Goal: Information Seeking & Learning: Learn about a topic

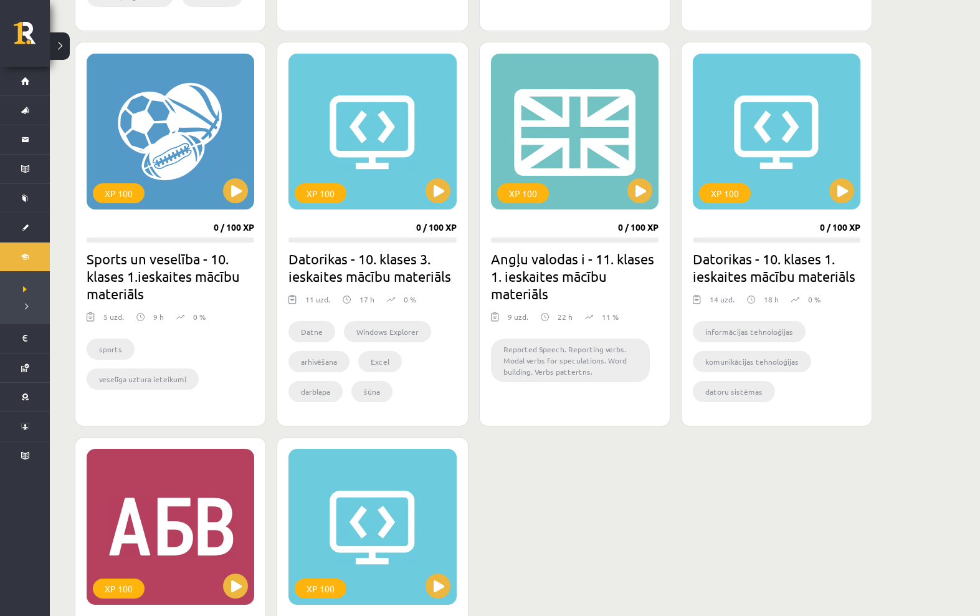
scroll to position [710, 0]
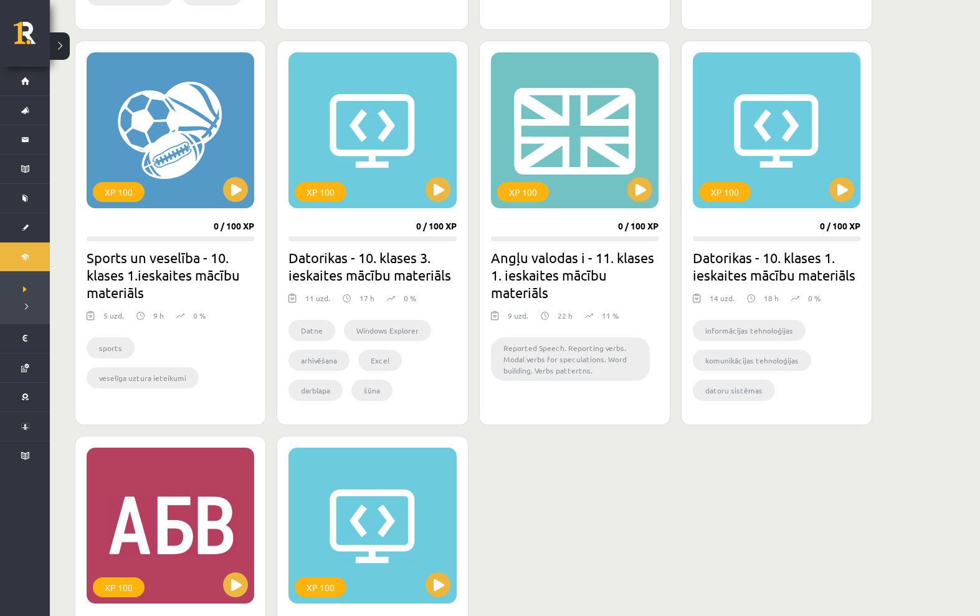
click at [637, 179] on button at bounding box center [639, 189] width 25 height 25
click at [647, 202] on div "XP 100" at bounding box center [575, 130] width 168 height 156
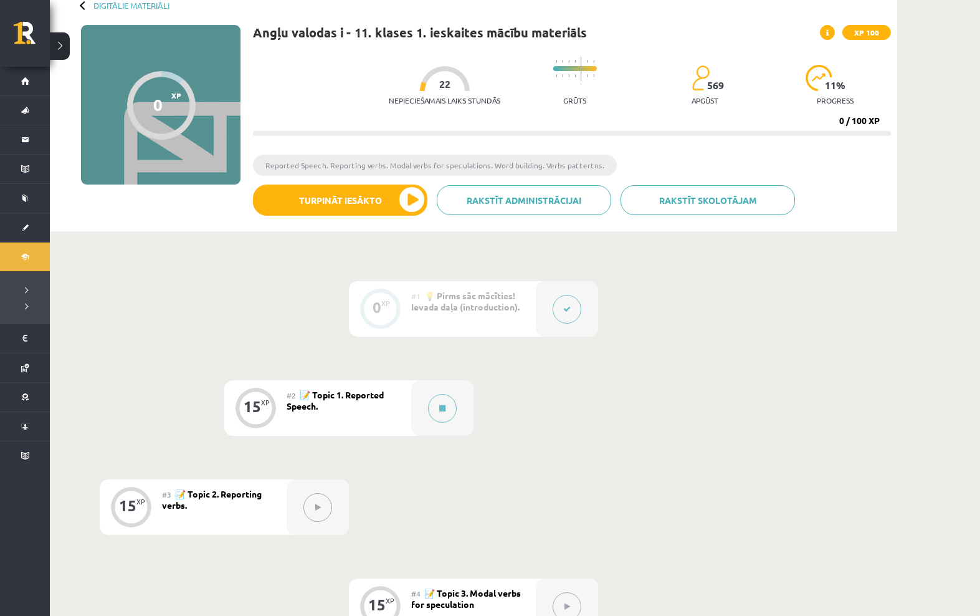
scroll to position [74, 0]
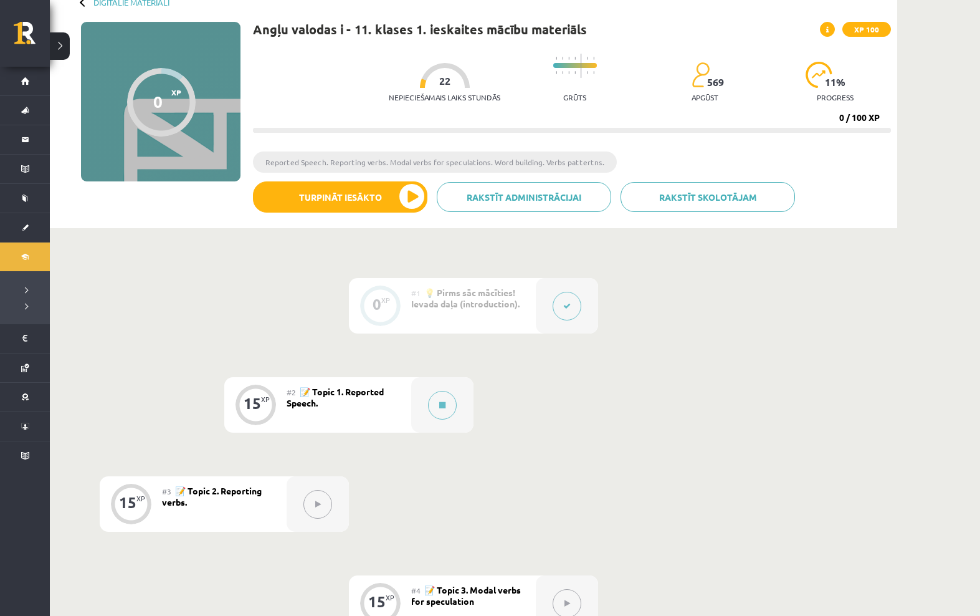
click at [447, 392] on button at bounding box center [442, 405] width 29 height 29
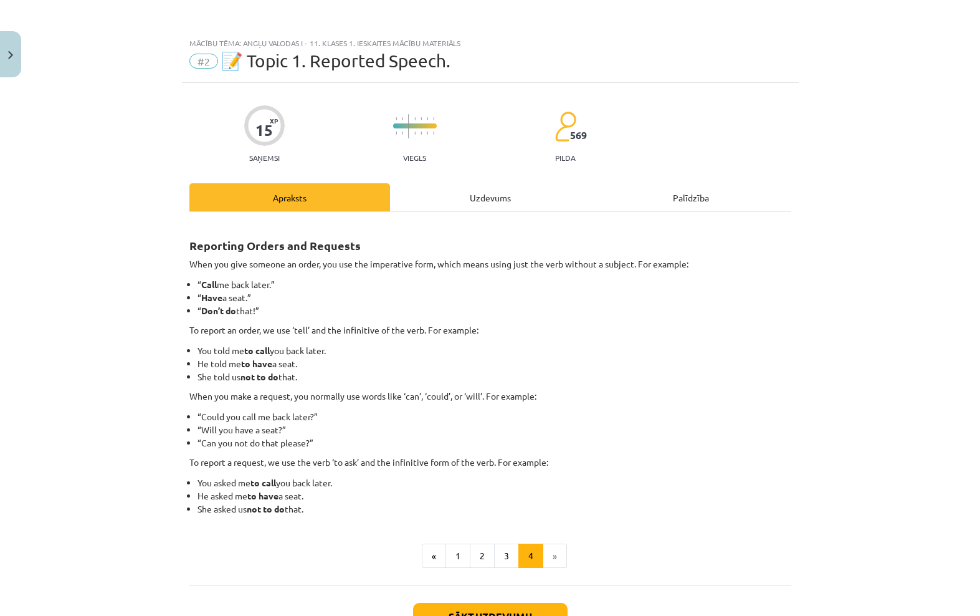
click at [870, 285] on div "Mācību tēma: Angļu valodas i - 11. klases 1. ieskaites mācību materiāls #2 📝 To…" at bounding box center [490, 308] width 980 height 616
click at [507, 202] on div "Uzdevums" at bounding box center [490, 197] width 201 height 28
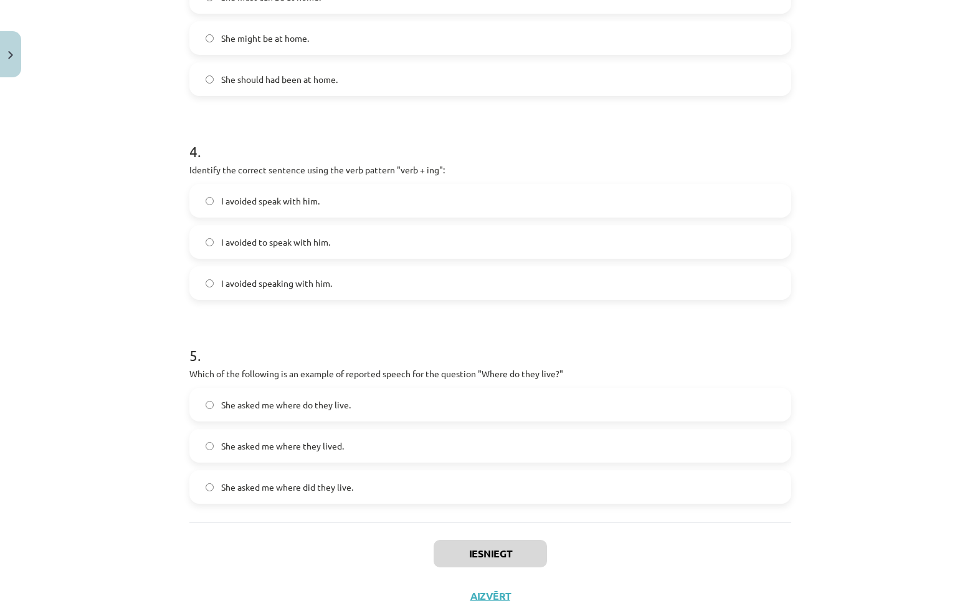
scroll to position [738, 0]
click at [9, 60] on button "Close" at bounding box center [10, 54] width 21 height 46
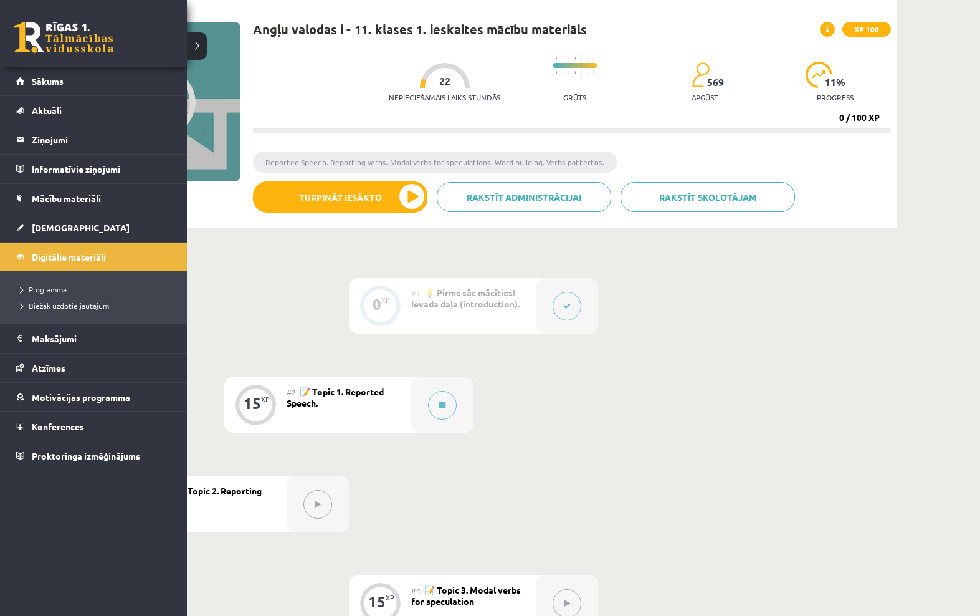
click at [21, 193] on link "Mācību materiāli" at bounding box center [93, 198] width 155 height 29
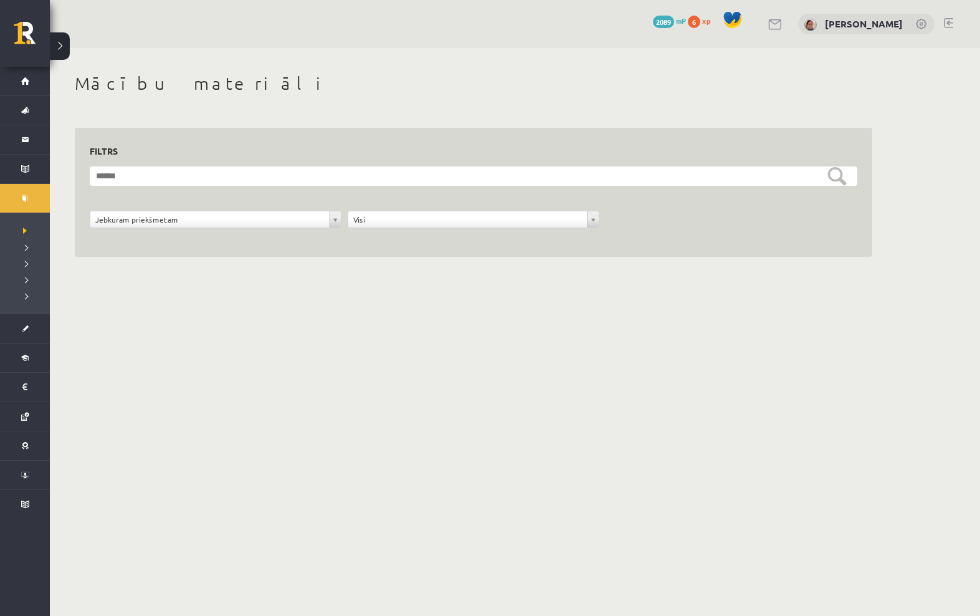
click at [644, 367] on body "0 Dāvanas 2089 mP 6 xp Darja Matvijenko Sākums Aktuāli Kā mācīties eSKOLĀ Konta…" at bounding box center [490, 308] width 980 height 616
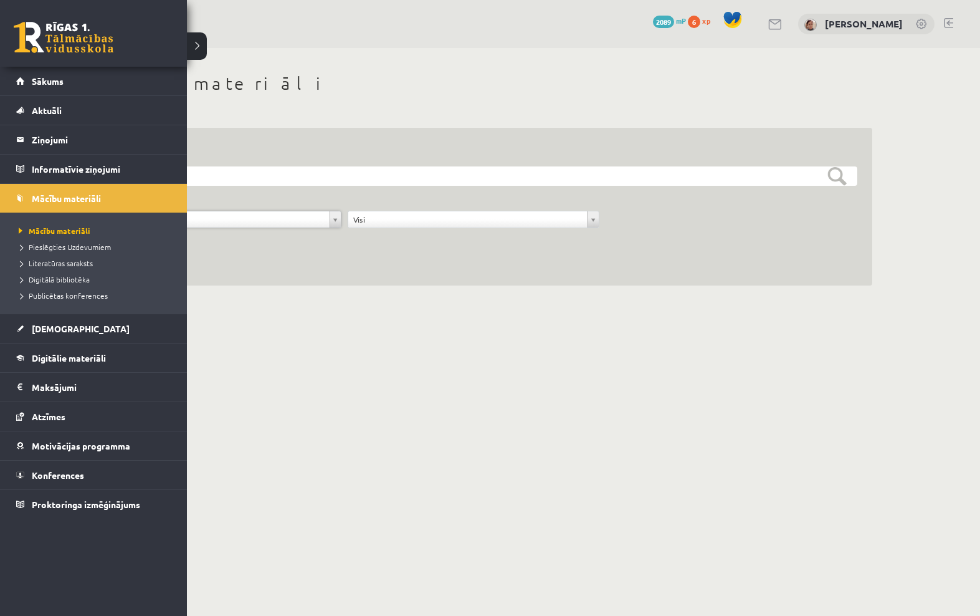
click at [19, 77] on link "Sākums" at bounding box center [93, 81] width 155 height 29
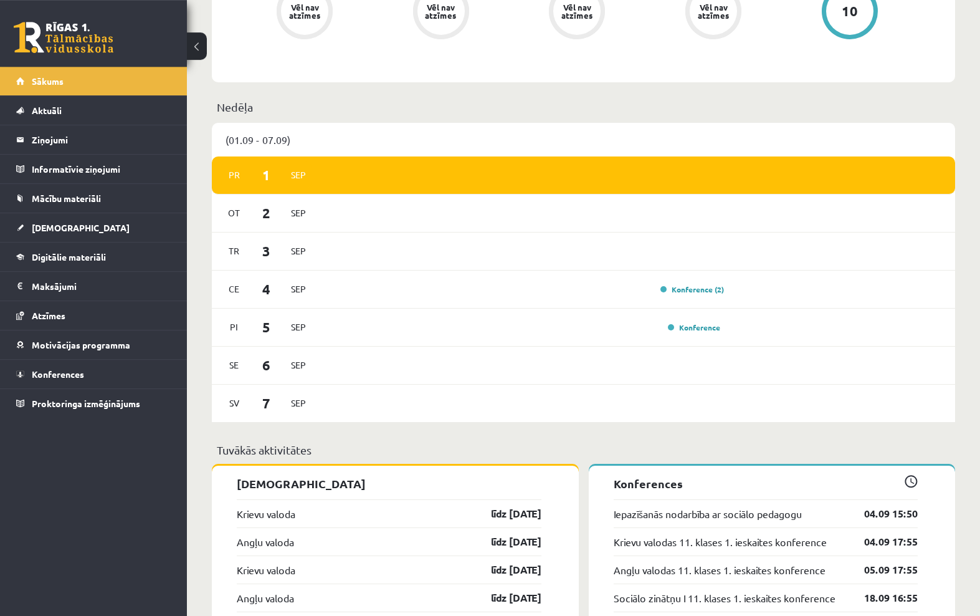
scroll to position [570, 0]
click at [43, 372] on span "Konferences" at bounding box center [58, 373] width 52 height 11
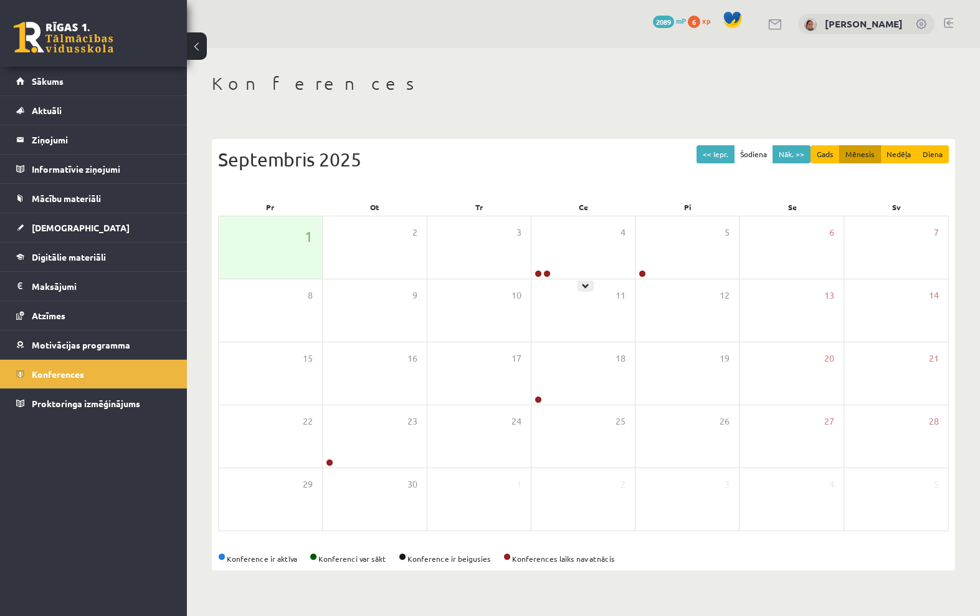
click at [569, 259] on div "4" at bounding box center [582, 247] width 103 height 62
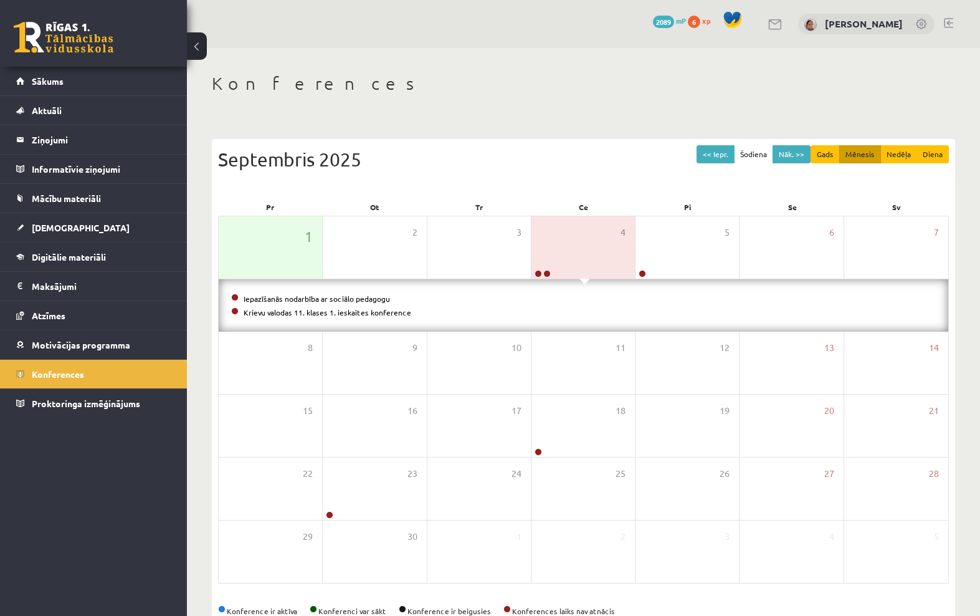
click at [254, 311] on link "Krievu valodas 11. klases 1. ieskaites konference" at bounding box center [328, 312] width 168 height 10
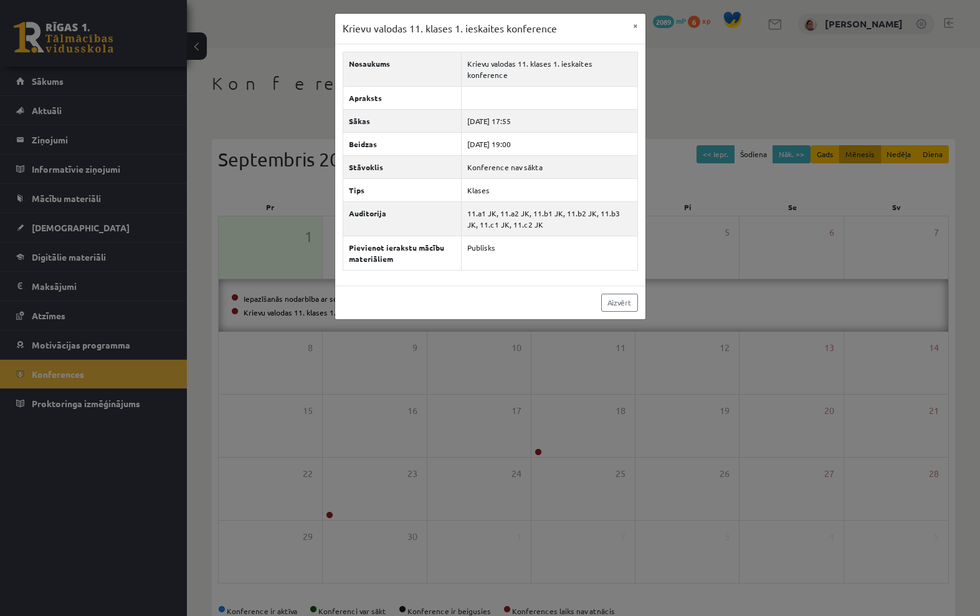
click at [636, 19] on button "×" at bounding box center [636, 26] width 20 height 24
